Goal: Information Seeking & Learning: Find specific page/section

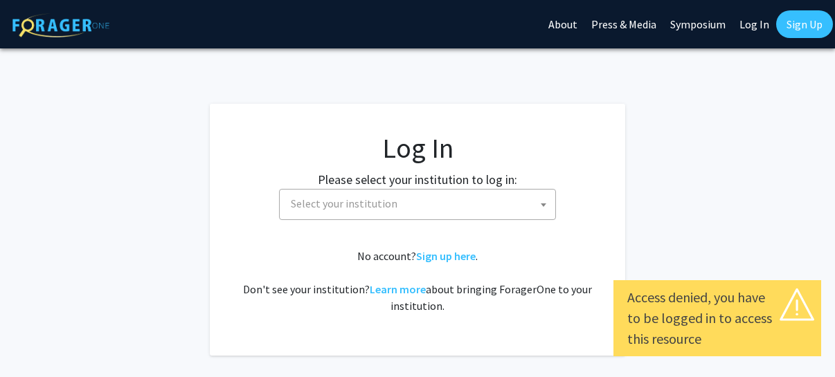
select select
click at [499, 211] on span "Select your institution" at bounding box center [420, 204] width 270 height 28
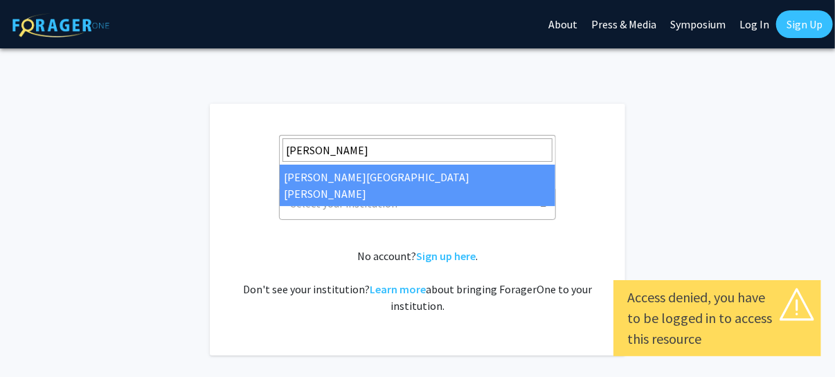
type input "[PERSON_NAME]"
select select "1"
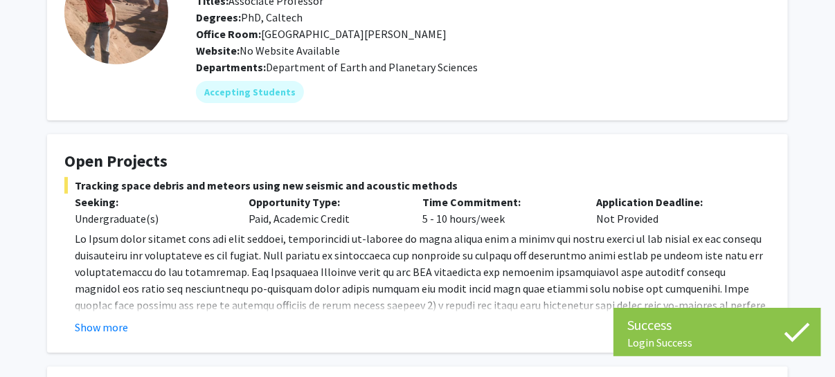
scroll to position [139, 0]
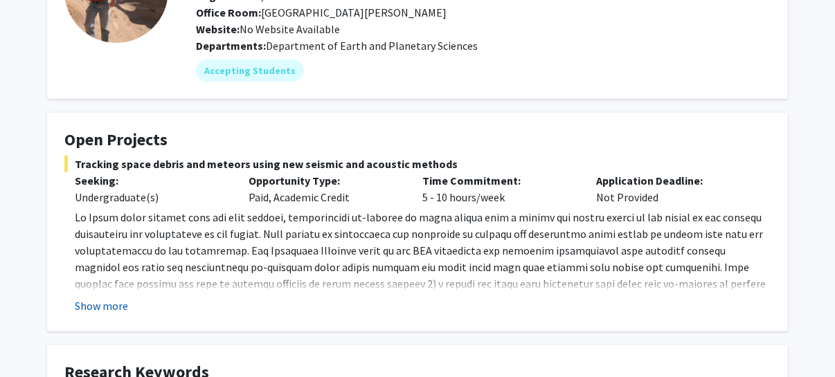
click at [116, 303] on button "Show more" at bounding box center [101, 306] width 53 height 17
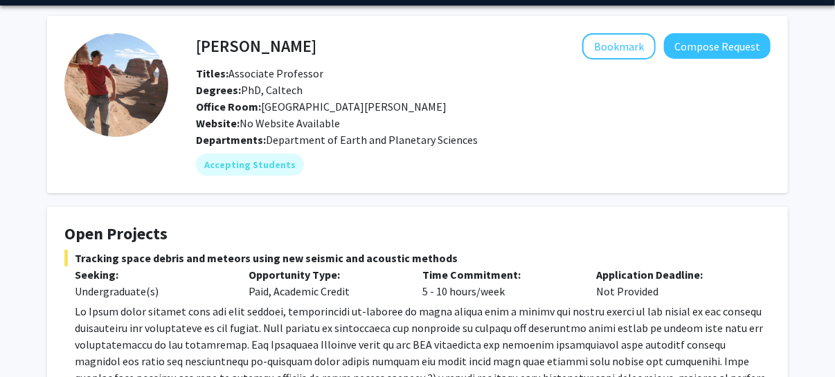
scroll to position [0, 0]
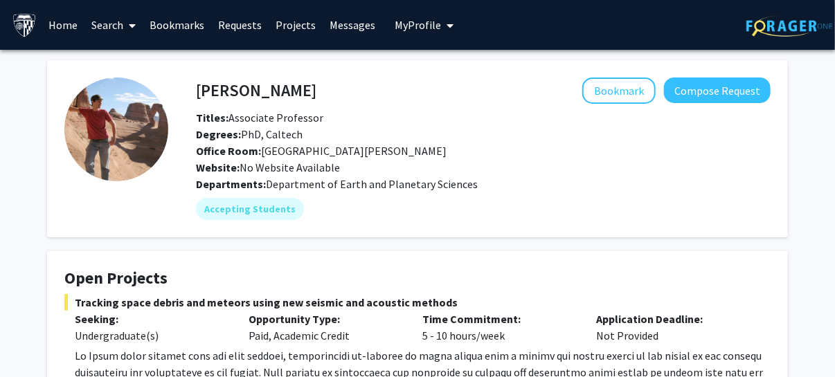
click at [130, 28] on icon at bounding box center [133, 25] width 7 height 11
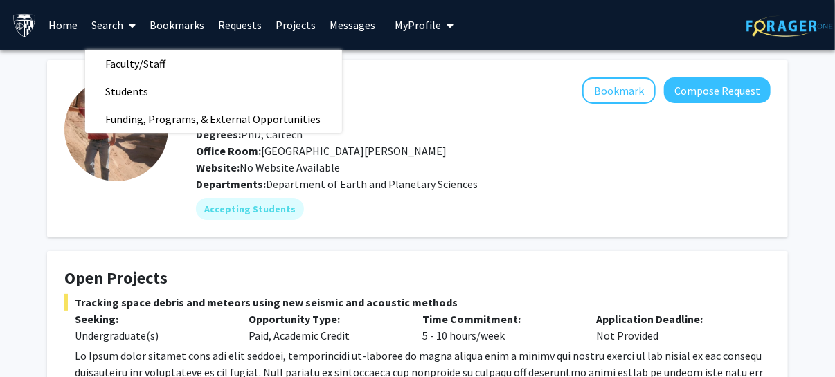
click at [302, 24] on link "Projects" at bounding box center [296, 25] width 54 height 48
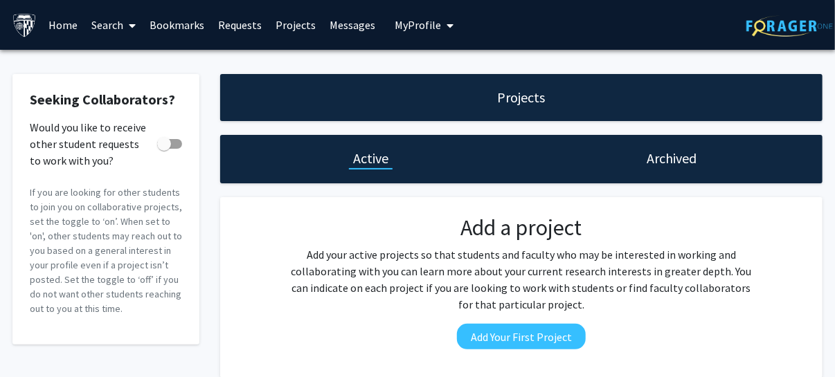
click at [672, 142] on div "Archived" at bounding box center [672, 159] width 301 height 48
click at [671, 156] on h1 "Archived" at bounding box center [673, 158] width 50 height 19
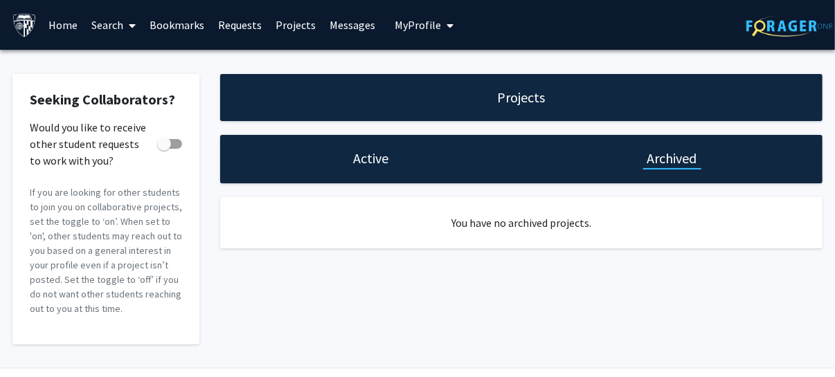
click at [508, 99] on h1 "Projects" at bounding box center [522, 97] width 48 height 19
click at [123, 26] on link "Search" at bounding box center [114, 25] width 58 height 48
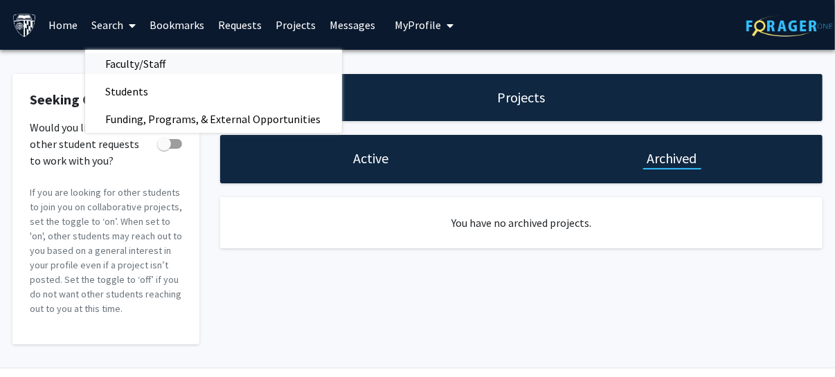
click at [139, 59] on span "Faculty/Staff" at bounding box center [136, 64] width 102 height 28
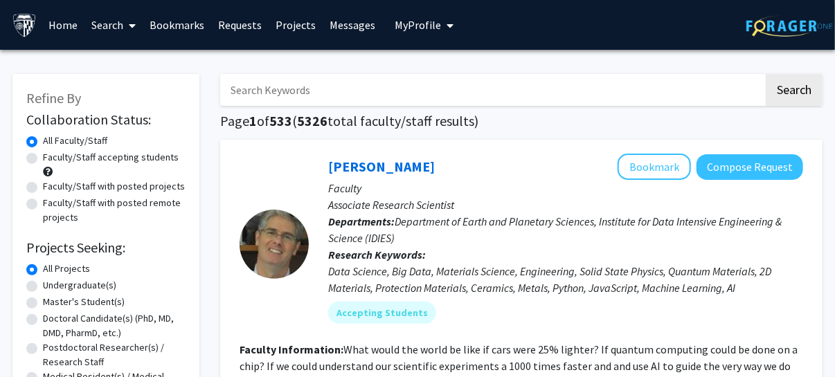
click at [43, 192] on label "Faculty/Staff with posted projects" at bounding box center [114, 186] width 142 height 15
click at [43, 188] on input "Faculty/Staff with posted projects" at bounding box center [47, 183] width 9 height 9
radio input "true"
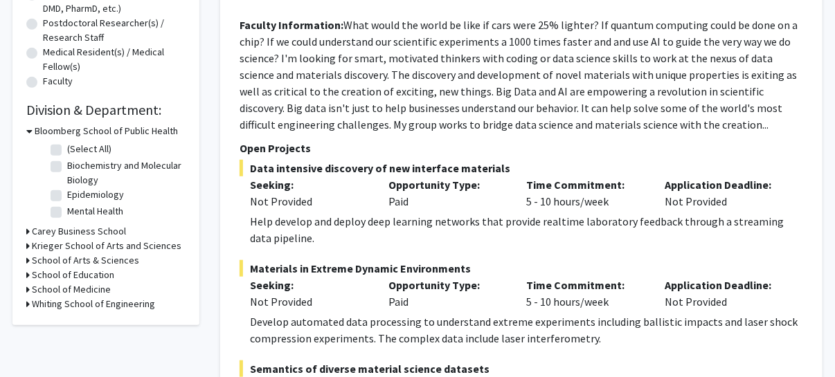
scroll to position [346, 0]
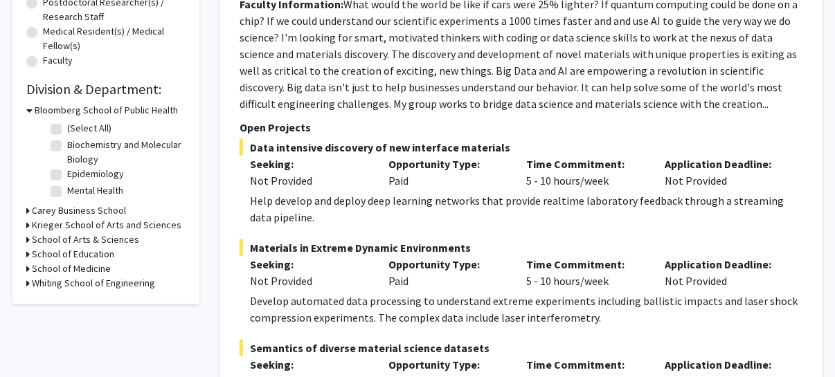
click at [29, 284] on icon at bounding box center [27, 283] width 3 height 15
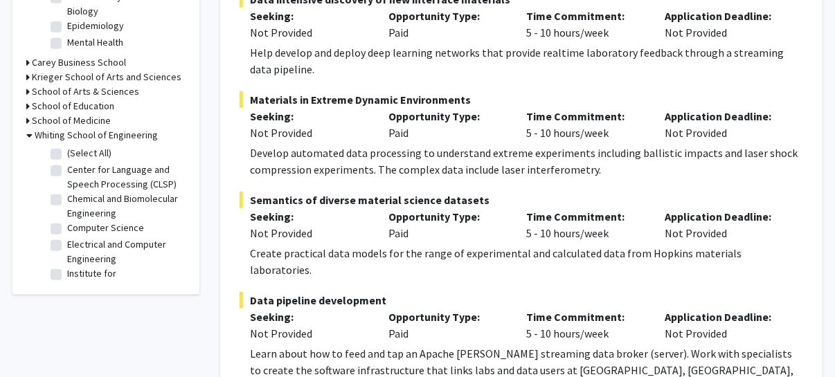
scroll to position [554, 0]
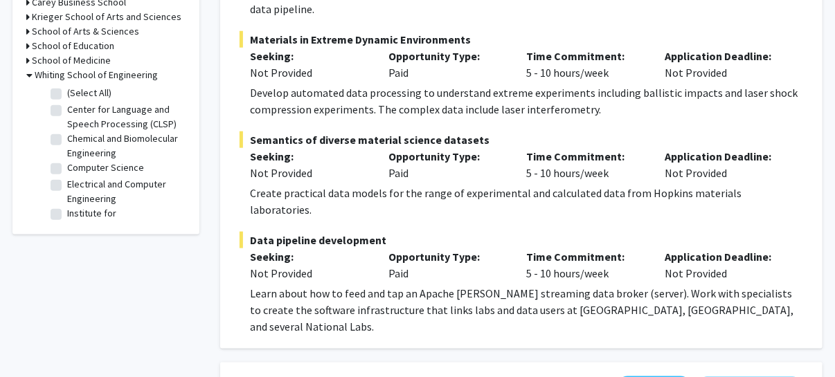
click at [67, 94] on label "(Select All)" at bounding box center [89, 93] width 44 height 15
click at [67, 94] on input "(Select All)" at bounding box center [71, 90] width 9 height 9
checkbox input "true"
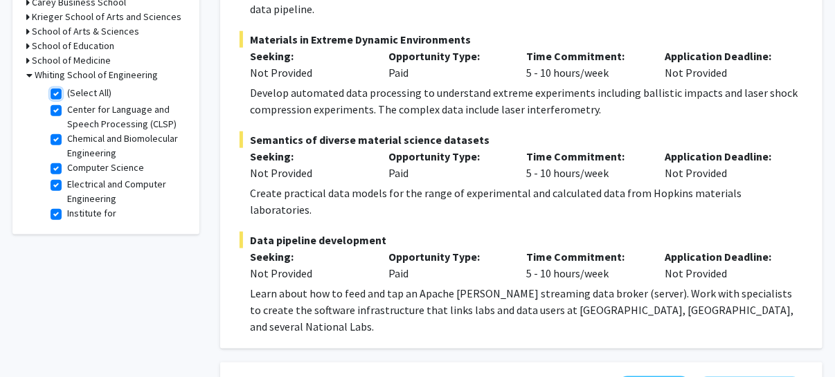
checkbox input "true"
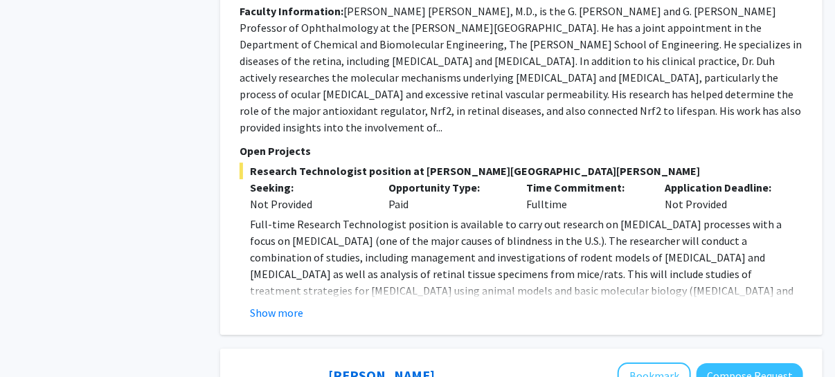
scroll to position [1662, 0]
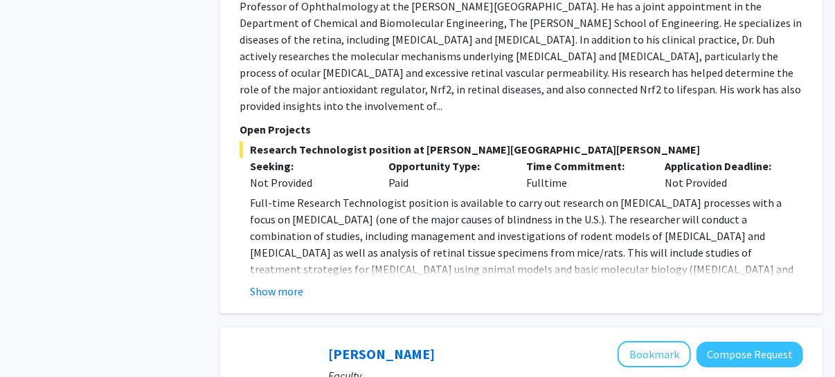
click at [288, 283] on button "Show more" at bounding box center [276, 291] width 53 height 17
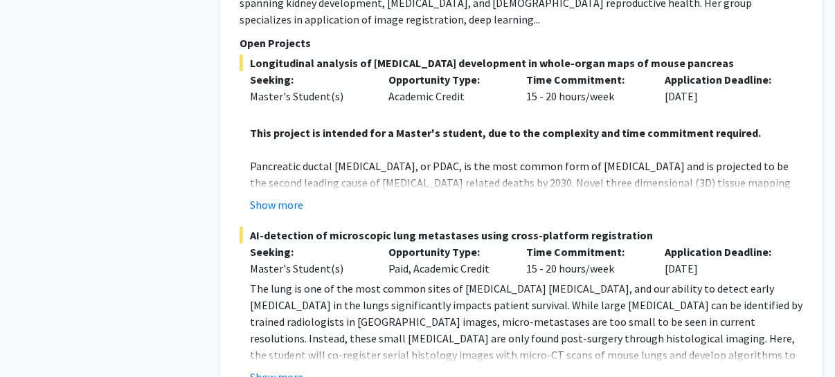
scroll to position [2355, 0]
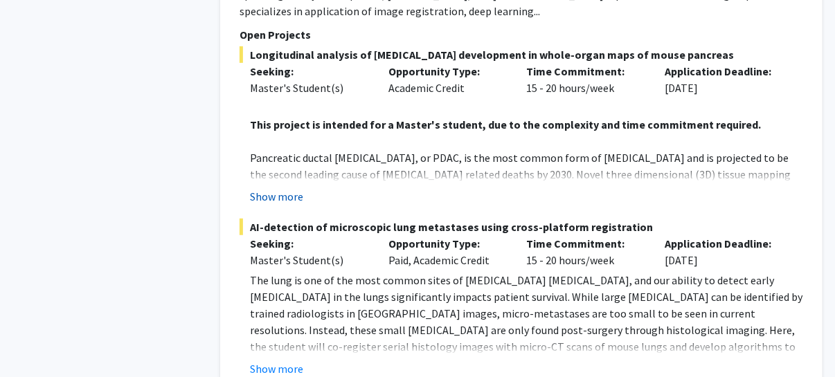
click at [286, 188] on button "Show more" at bounding box center [276, 196] width 53 height 17
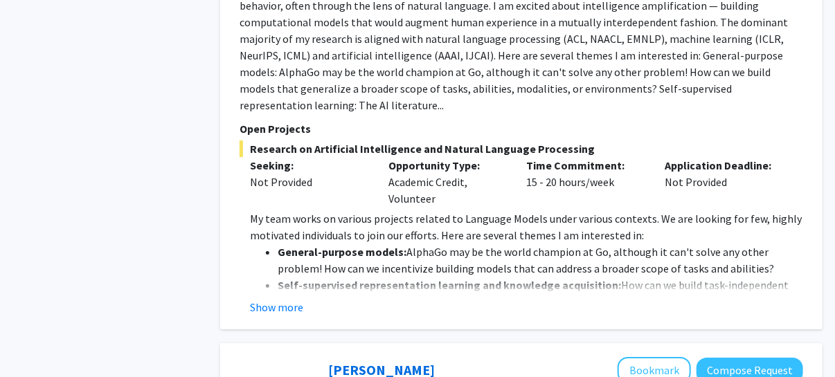
scroll to position [3879, 0]
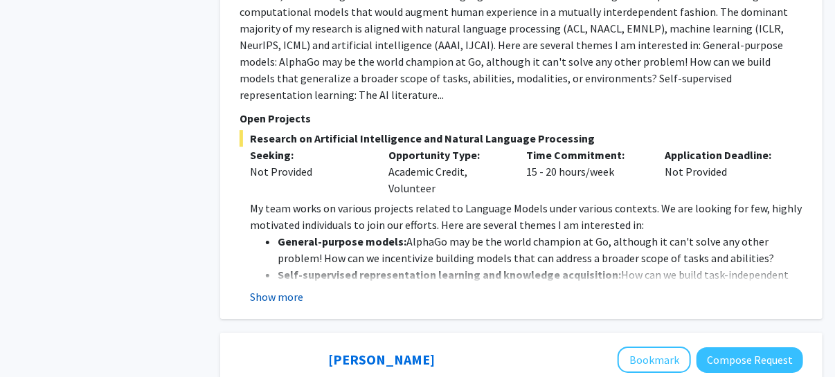
click at [283, 289] on button "Show more" at bounding box center [276, 297] width 53 height 17
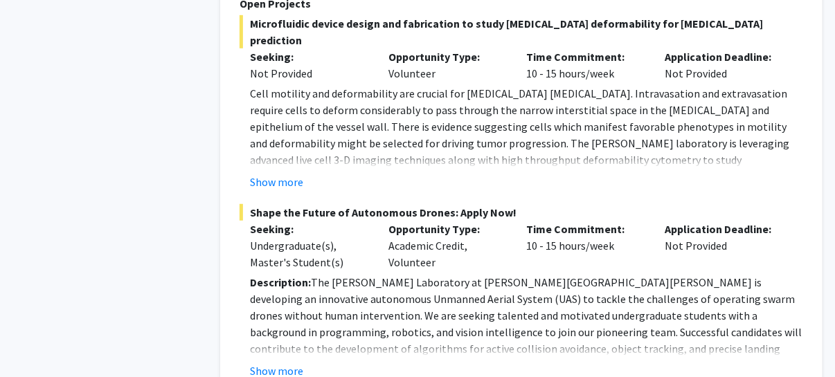
scroll to position [6594, 0]
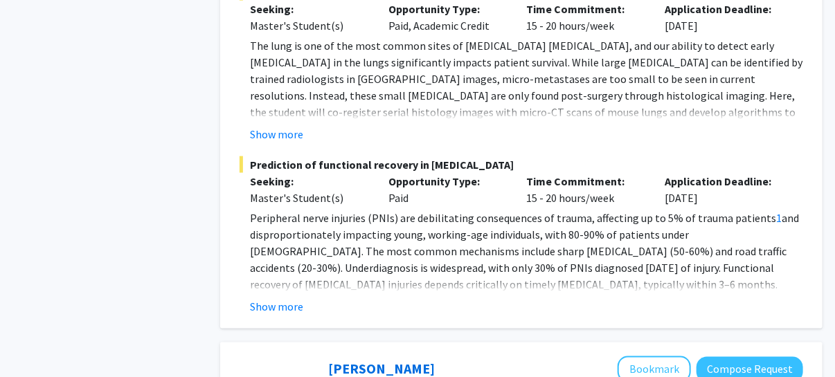
scroll to position [2855, 0]
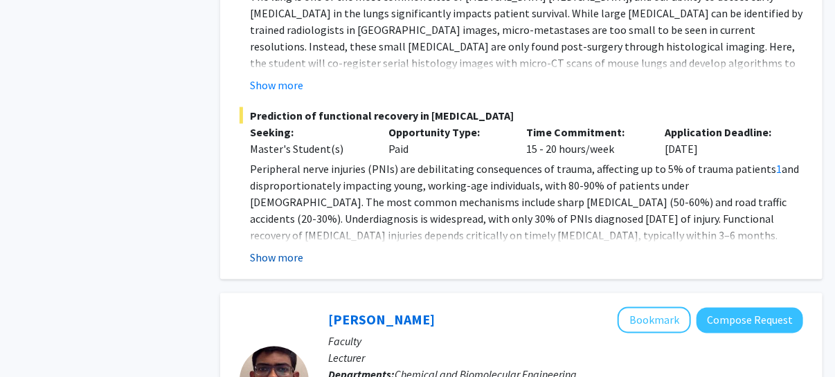
click at [281, 249] on button "Show more" at bounding box center [276, 257] width 53 height 17
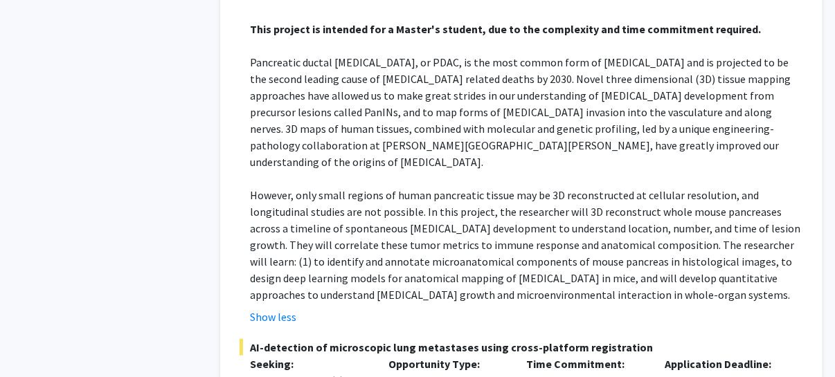
scroll to position [2647, 0]
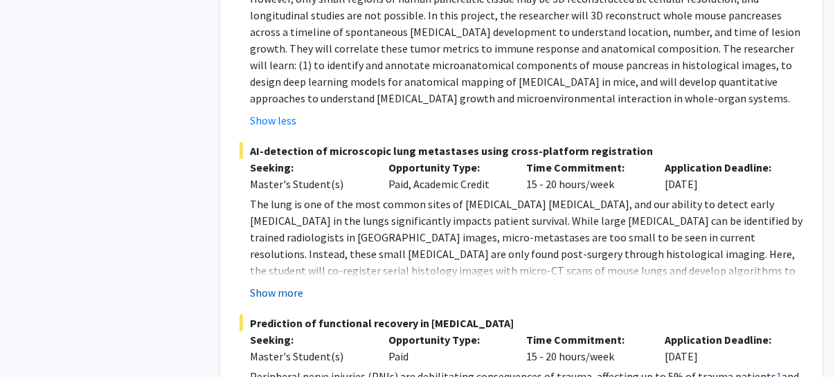
click at [292, 285] on button "Show more" at bounding box center [276, 293] width 53 height 17
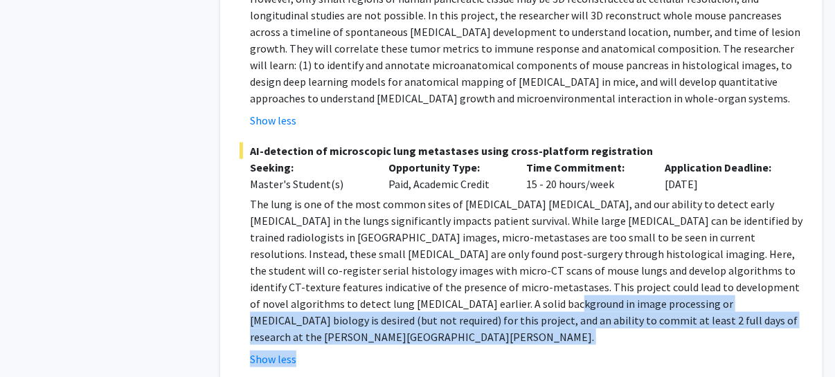
drag, startPoint x: 398, startPoint y: 278, endPoint x: 375, endPoint y: 261, distance: 28.7
click at [375, 261] on fg-read-more "The lung is one of the most common sites of [MEDICAL_DATA] [MEDICAL_DATA], and …" at bounding box center [522, 282] width 564 height 172
drag, startPoint x: 375, startPoint y: 261, endPoint x: 424, endPoint y: 269, distance: 49.9
click at [424, 269] on p "The lung is one of the most common sites of [MEDICAL_DATA] [MEDICAL_DATA], and …" at bounding box center [526, 271] width 553 height 150
click at [411, 276] on p "The lung is one of the most common sites of [MEDICAL_DATA] [MEDICAL_DATA], and …" at bounding box center [526, 271] width 553 height 150
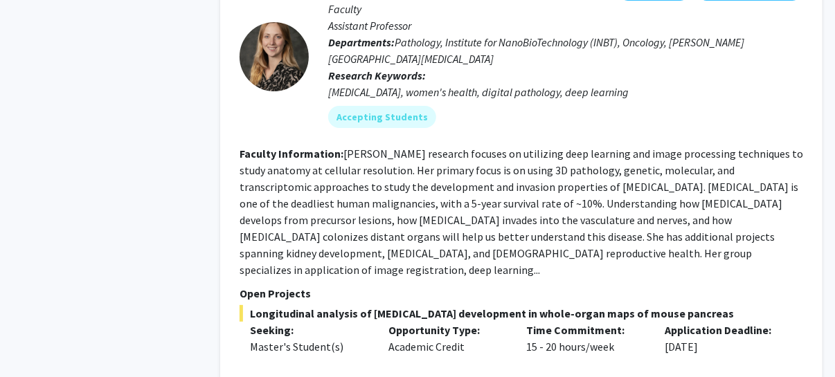
scroll to position [2024, 0]
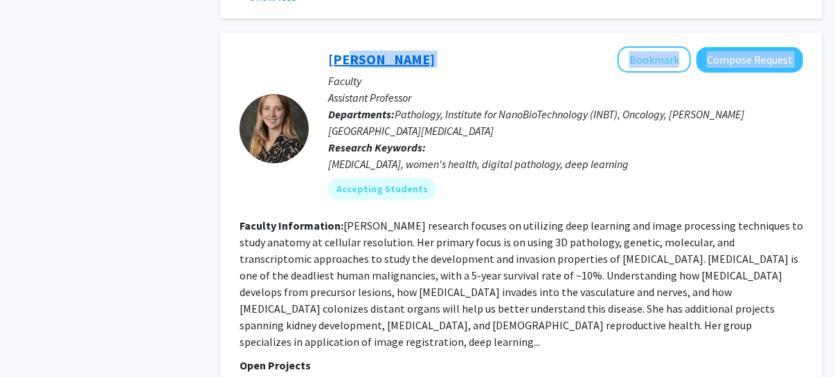
drag, startPoint x: 445, startPoint y: 45, endPoint x: 344, endPoint y: 48, distance: 101.2
click at [344, 48] on div "Ashley Kiemen Bookmark Compose Request" at bounding box center [565, 59] width 475 height 26
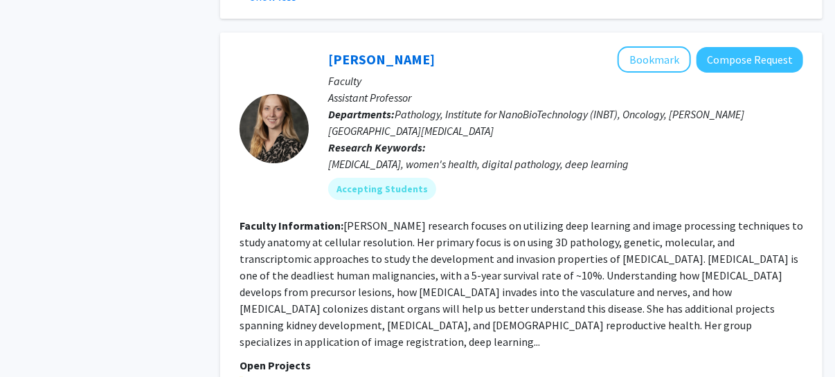
drag, startPoint x: 344, startPoint y: 48, endPoint x: 472, endPoint y: 61, distance: 128.1
click at [477, 73] on p "Faculty" at bounding box center [565, 81] width 475 height 17
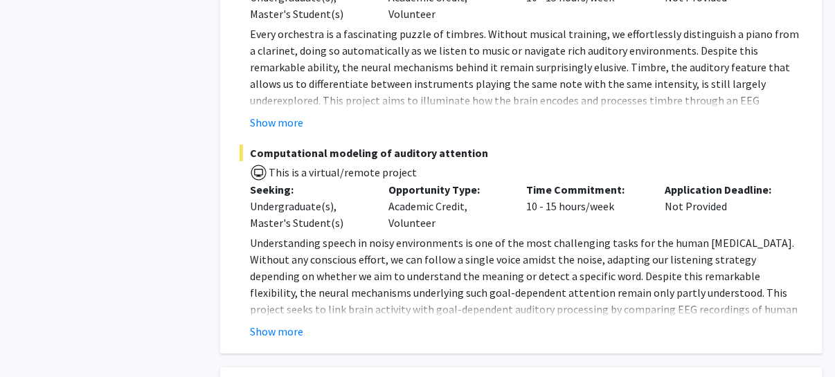
scroll to position [6119, 0]
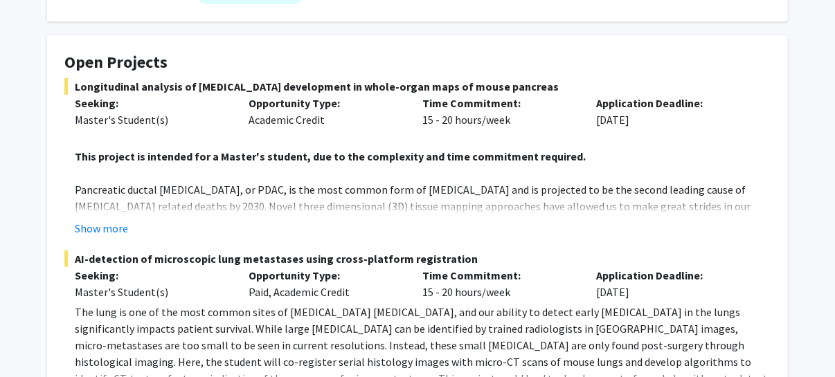
scroll to position [229, 0]
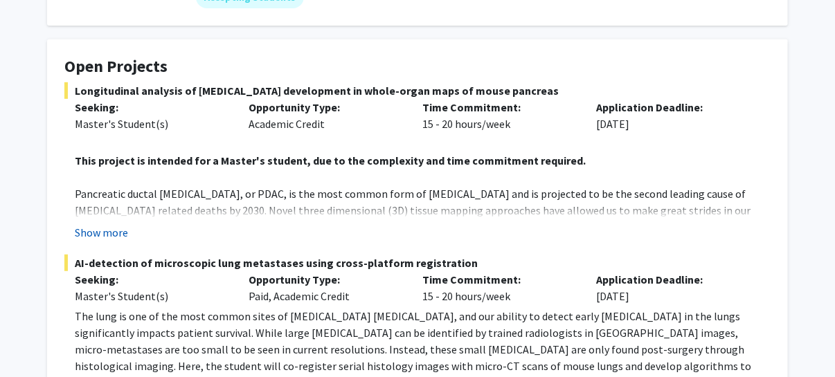
click at [100, 224] on button "Show more" at bounding box center [101, 232] width 53 height 17
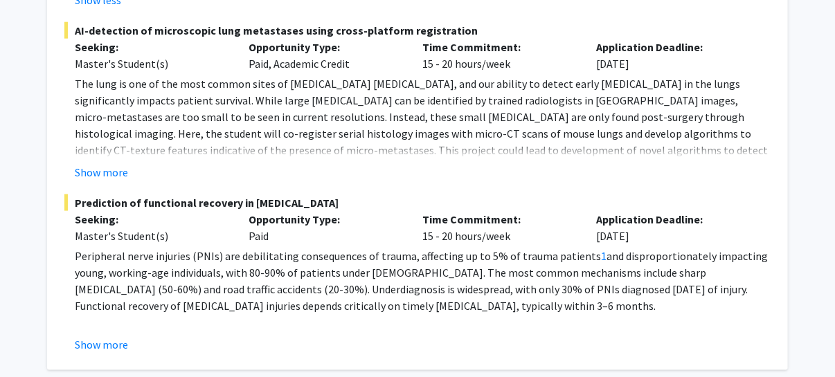
scroll to position [575, 0]
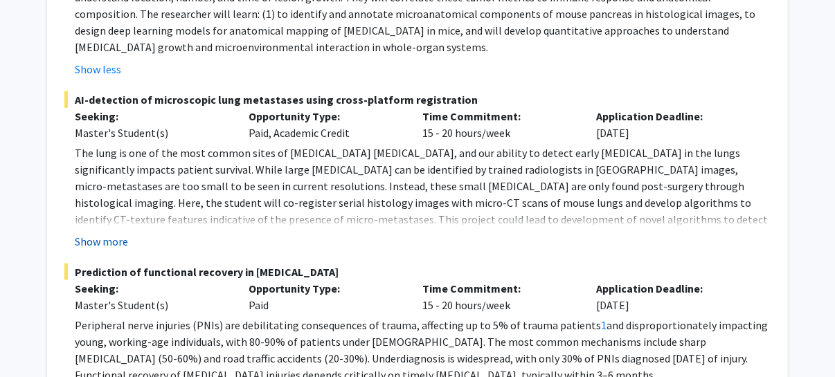
click at [117, 233] on button "Show more" at bounding box center [101, 241] width 53 height 17
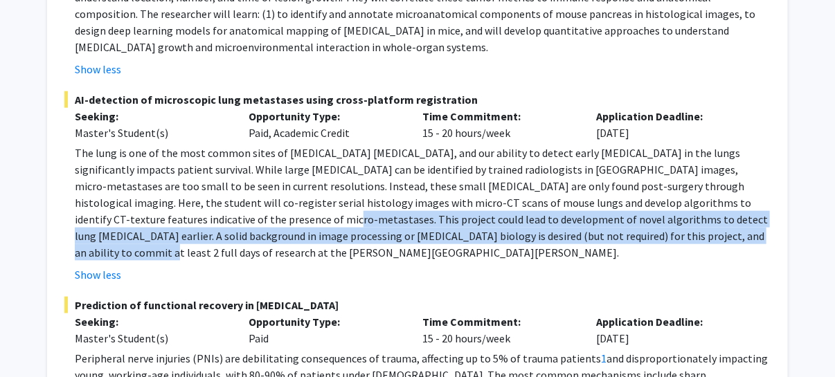
drag, startPoint x: 127, startPoint y: 188, endPoint x: 572, endPoint y: 201, distance: 444.8
click at [572, 201] on p "The lung is one of the most common sites of [MEDICAL_DATA] [MEDICAL_DATA], and …" at bounding box center [423, 203] width 696 height 116
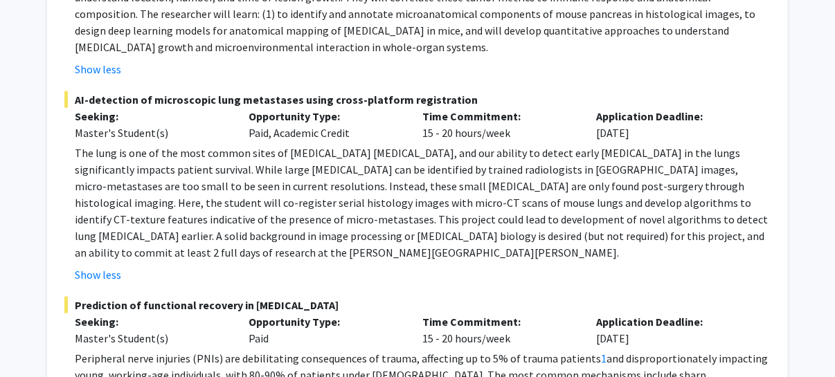
drag, startPoint x: 572, startPoint y: 201, endPoint x: 651, endPoint y: 212, distance: 79.7
click at [651, 212] on fg-read-more "The lung is one of the most common sites of [MEDICAL_DATA] [MEDICAL_DATA], and …" at bounding box center [417, 214] width 706 height 139
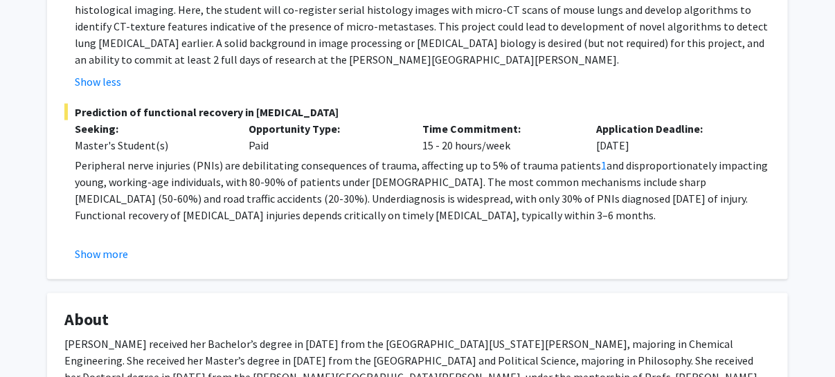
scroll to position [783, 0]
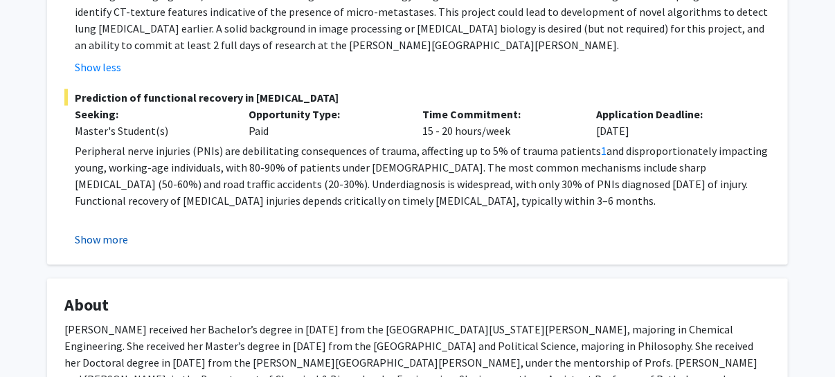
click at [116, 231] on button "Show more" at bounding box center [101, 239] width 53 height 17
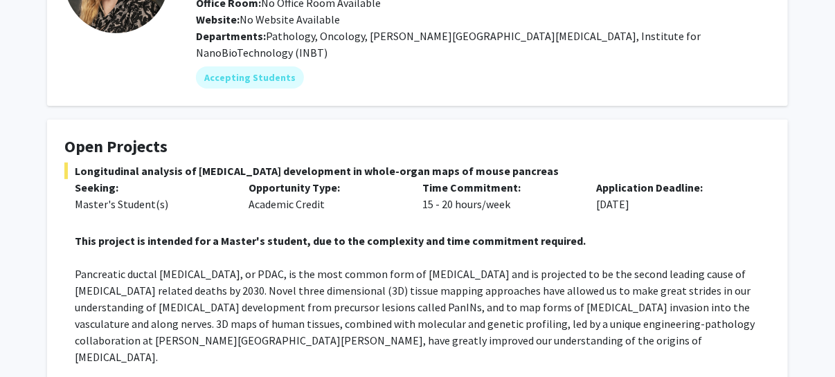
scroll to position [21, 0]
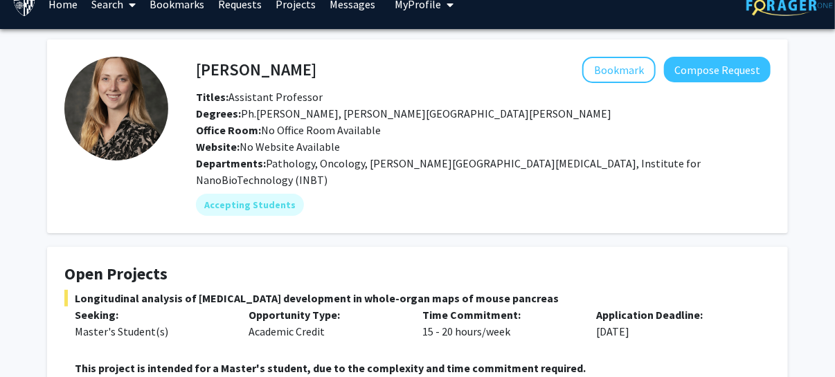
drag, startPoint x: 301, startPoint y: 63, endPoint x: 198, endPoint y: 64, distance: 102.5
click at [198, 64] on h4 "[PERSON_NAME]" at bounding box center [256, 70] width 121 height 26
copy h4 "[PERSON_NAME]"
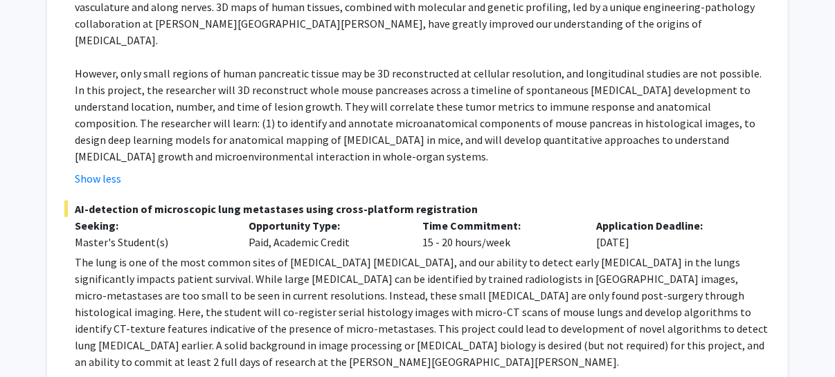
scroll to position [485, 0]
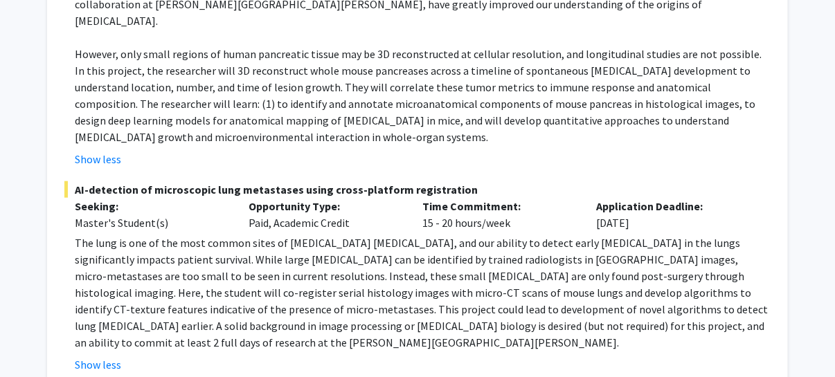
drag, startPoint x: 73, startPoint y: 157, endPoint x: 461, endPoint y: 158, distance: 387.9
click at [461, 181] on span "AI-detection of microscopic lung metastases using cross-platform registration" at bounding box center [417, 189] width 706 height 17
copy span "AI-detection of microscopic lung metastases using cross-platform registration"
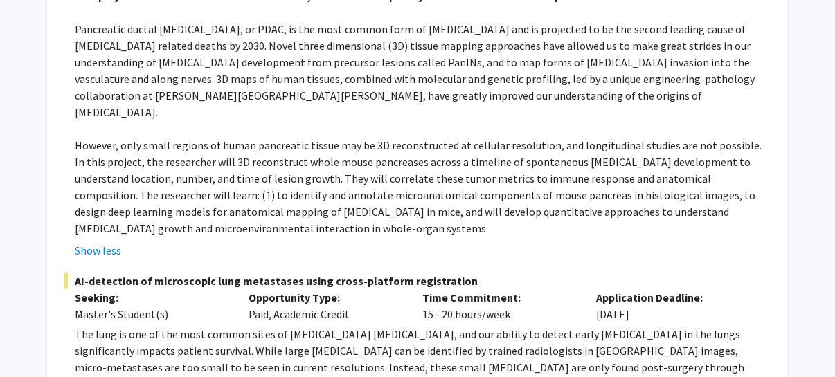
scroll to position [416, 0]
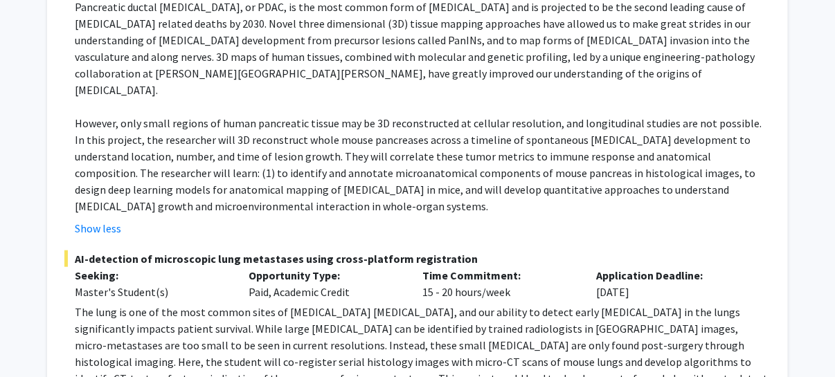
copy span "AI-detection of microscopic lung metastases using cross-platform registration"
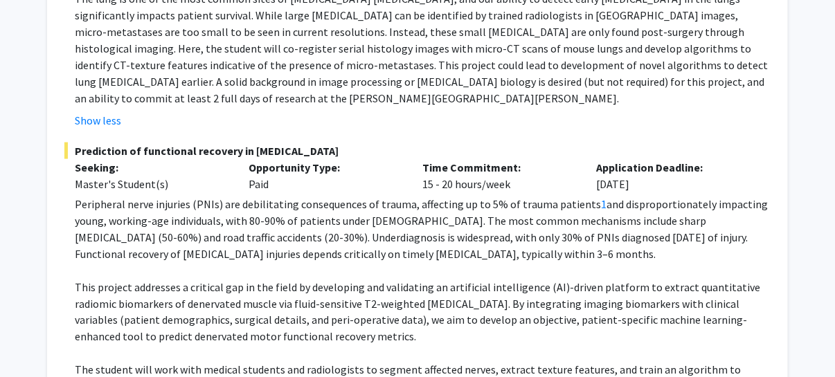
scroll to position [762, 0]
